Goal: Task Accomplishment & Management: Manage account settings

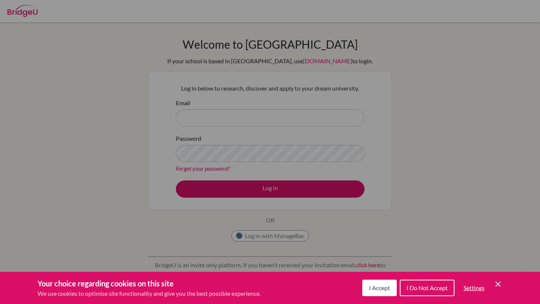
click at [379, 289] on span "I Accept" at bounding box center [379, 288] width 21 height 7
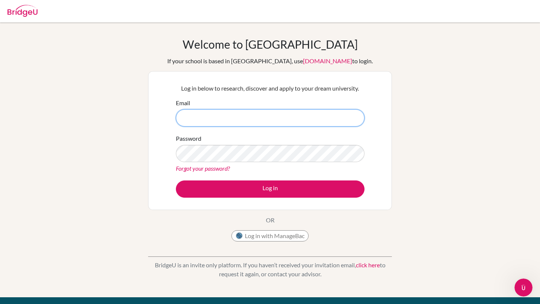
click at [195, 113] on input "Email" at bounding box center [270, 117] width 189 height 17
type input "[EMAIL_ADDRESS][DOMAIN_NAME]"
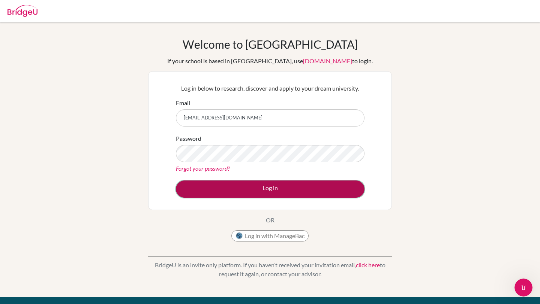
click at [216, 187] on button "Log in" at bounding box center [270, 189] width 189 height 17
